Goal: Navigation & Orientation: Understand site structure

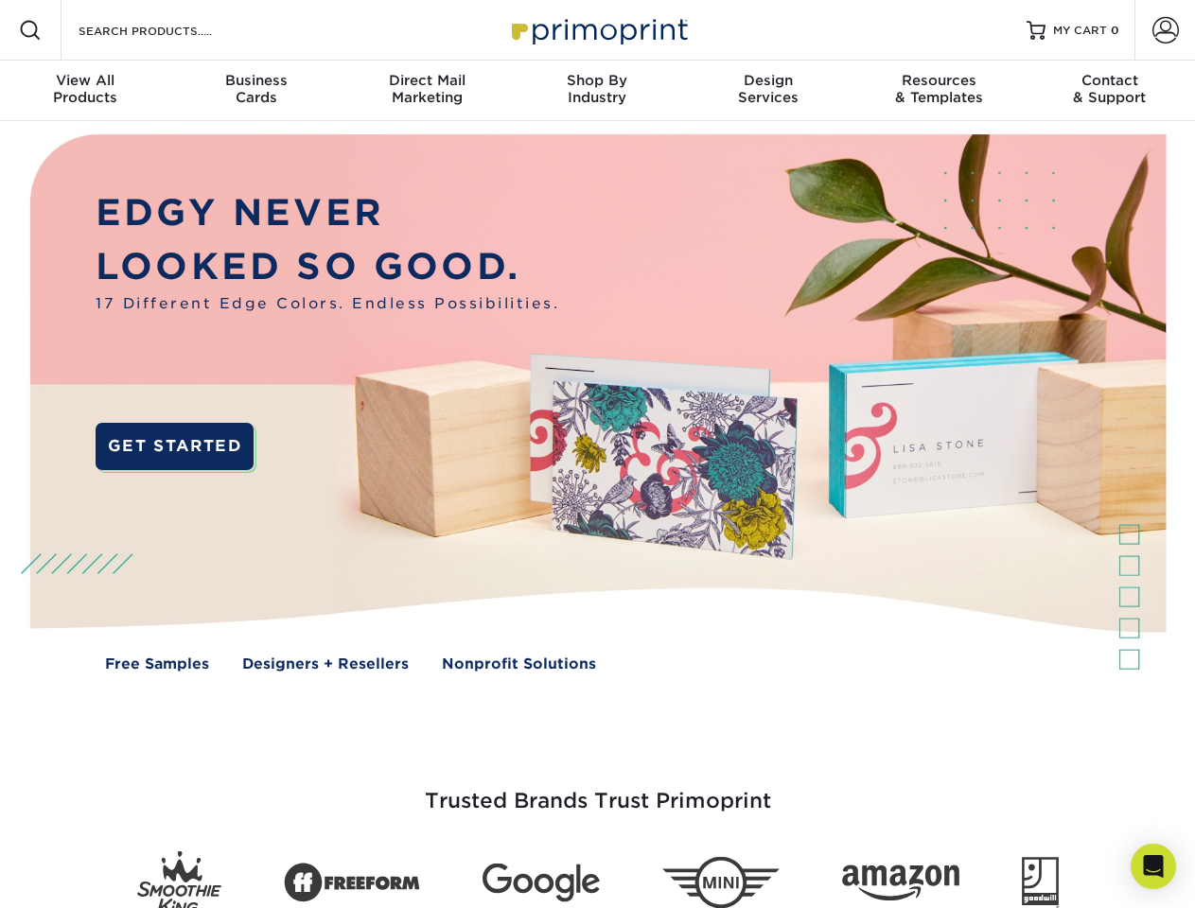
click at [597, 454] on img at bounding box center [597, 416] width 1183 height 591
click at [30, 30] on span at bounding box center [30, 30] width 23 height 23
click at [1165, 30] on span at bounding box center [1166, 30] width 26 height 26
click at [85, 91] on div "View All Products" at bounding box center [85, 89] width 170 height 34
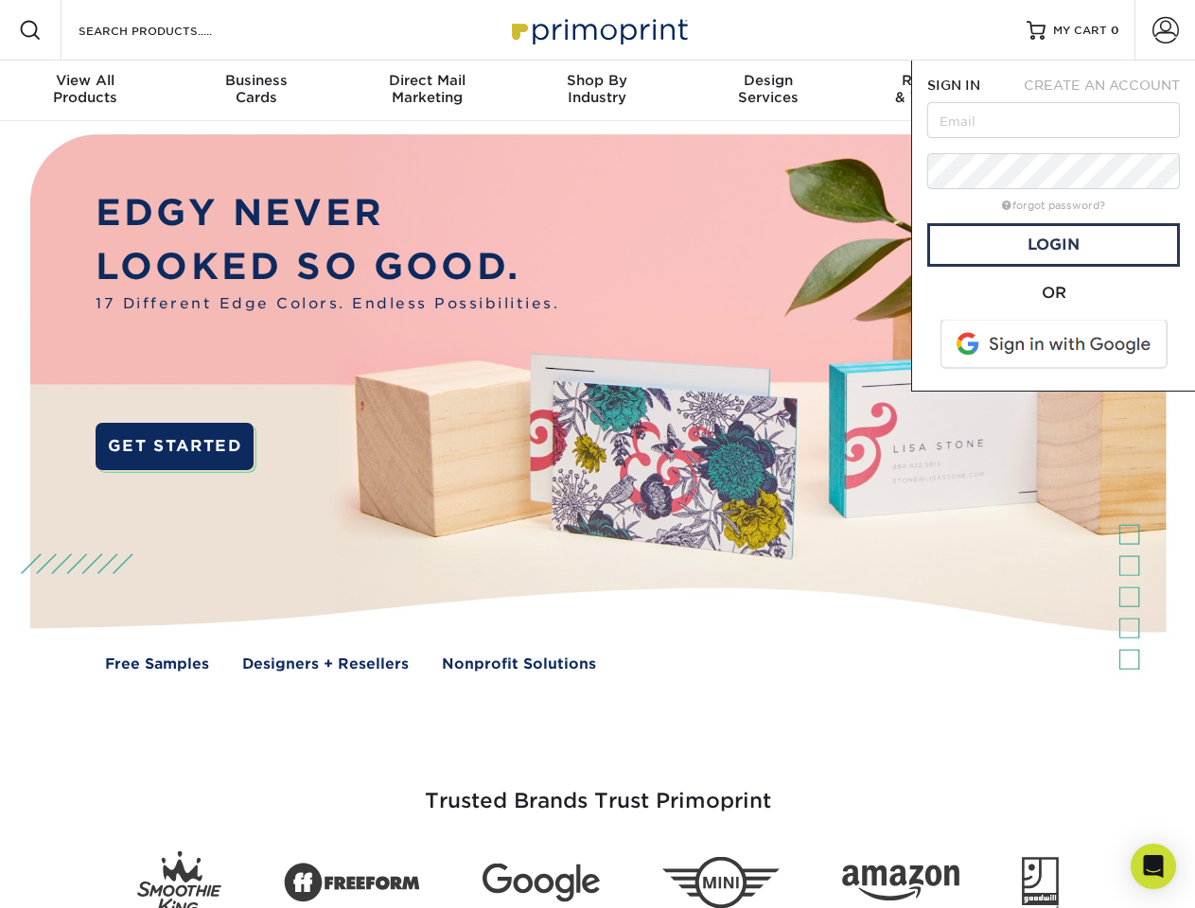
click at [255, 91] on div "Business Cards" at bounding box center [255, 89] width 170 height 34
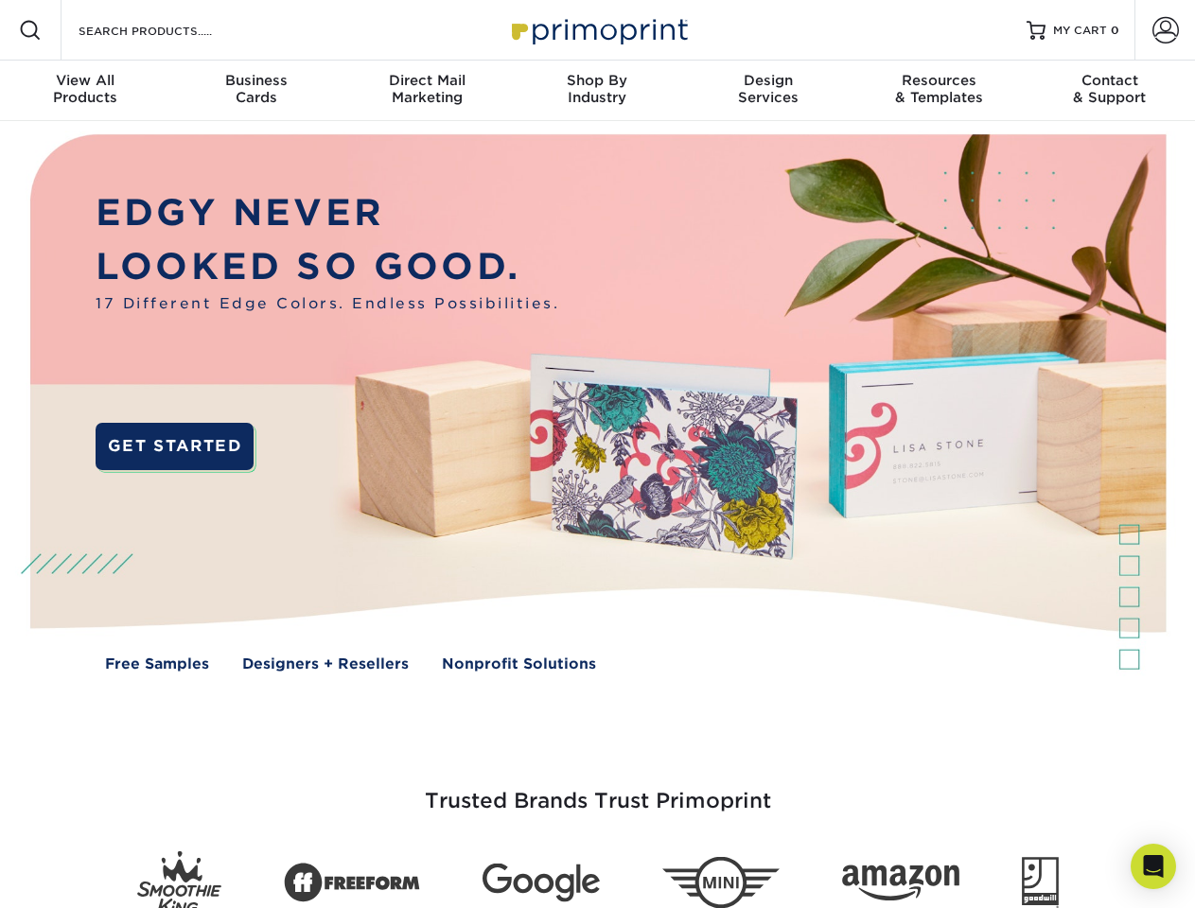
click at [427, 91] on div "Direct Mail Marketing" at bounding box center [427, 89] width 170 height 34
click at [597, 91] on div "Shop By Industry" at bounding box center [597, 89] width 170 height 34
click at [768, 91] on div "Design Services" at bounding box center [768, 89] width 170 height 34
click at [939, 91] on div "Resources & Templates" at bounding box center [939, 89] width 170 height 34
click at [1110, 91] on div "Contact & Support" at bounding box center [1110, 89] width 170 height 34
